Goal: Navigation & Orientation: Find specific page/section

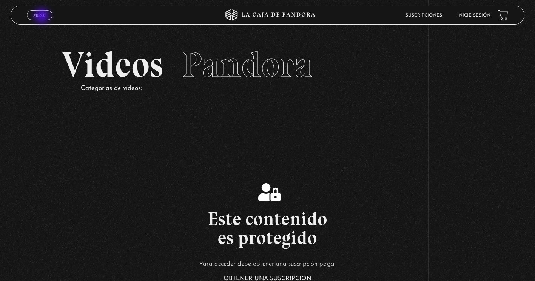
click at [43, 15] on span "Menu" at bounding box center [39, 15] width 12 height 5
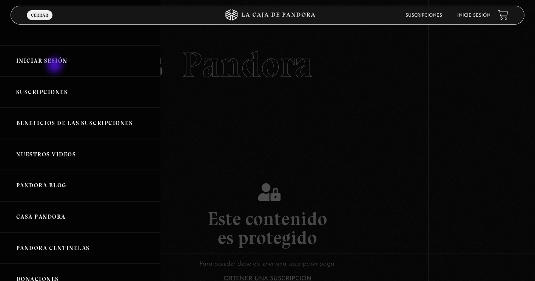
click at [57, 60] on link "Iniciar Sesión" at bounding box center [80, 60] width 161 height 31
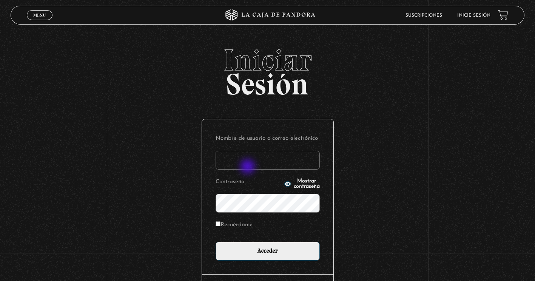
click at [249, 167] on input "Nombre de usuario o correo electrónico" at bounding box center [268, 160] width 104 height 19
type input "[EMAIL_ADDRESS][DOMAIN_NAME]"
click at [231, 224] on label "Recuérdame" at bounding box center [234, 225] width 37 height 12
click at [221, 224] on input "Recuérdame" at bounding box center [218, 223] width 5 height 5
checkbox input "true"
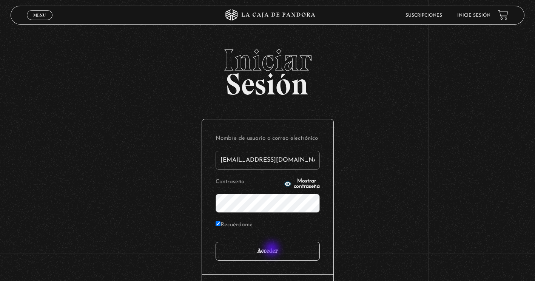
click at [272, 251] on input "Acceder" at bounding box center [268, 251] width 104 height 19
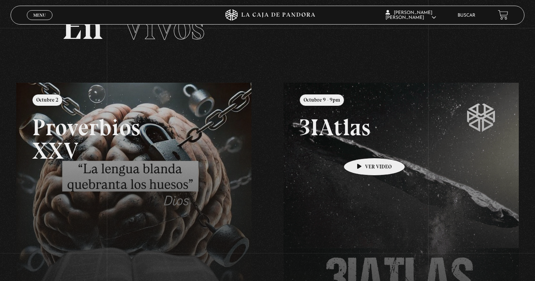
scroll to position [113, 0]
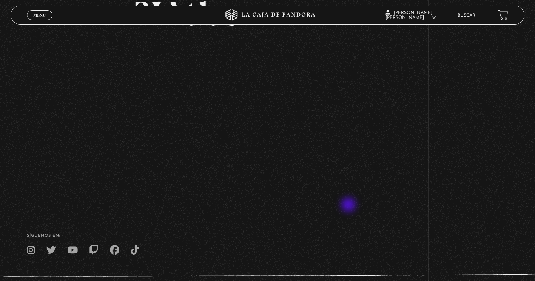
scroll to position [76, 0]
click at [438, 131] on div "Volver Octubre 9 - 9pm 3IAtlas" at bounding box center [267, 79] width 535 height 255
